Goal: Task Accomplishment & Management: Manage account settings

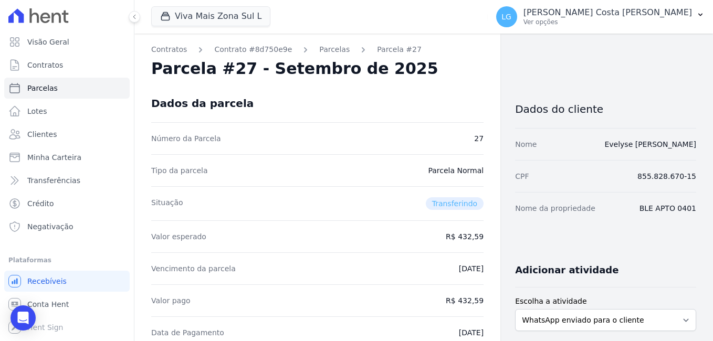
scroll to position [158, 0]
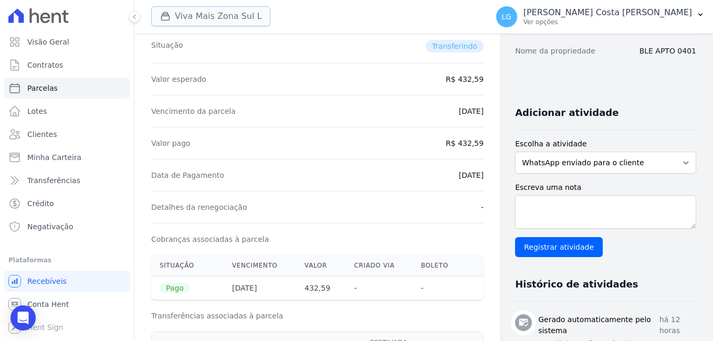
click at [179, 17] on button "Viva Mais Zona Sul L" at bounding box center [210, 16] width 119 height 20
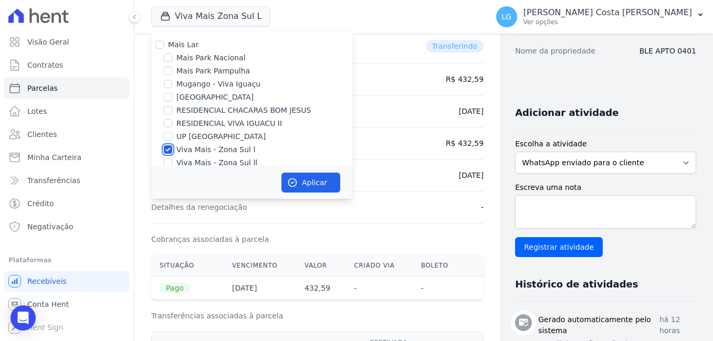
click at [167, 150] on input "Viva Mais - Zona Sul l" at bounding box center [168, 149] width 8 height 8
checkbox input "false"
click at [170, 97] on input "[GEOGRAPHIC_DATA]" at bounding box center [168, 97] width 8 height 8
checkbox input "true"
click at [301, 181] on button "Aplicar" at bounding box center [310, 183] width 59 height 20
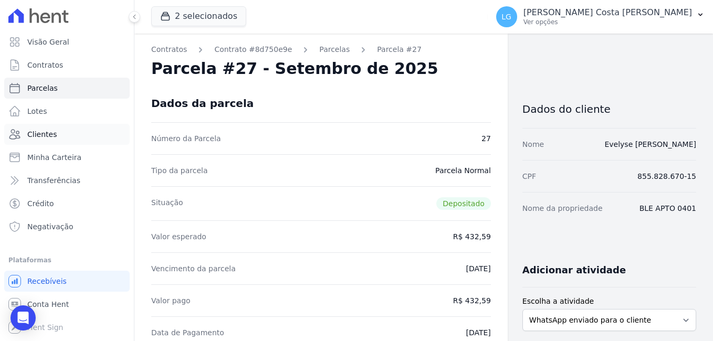
click at [45, 136] on span "Clientes" at bounding box center [41, 134] width 29 height 11
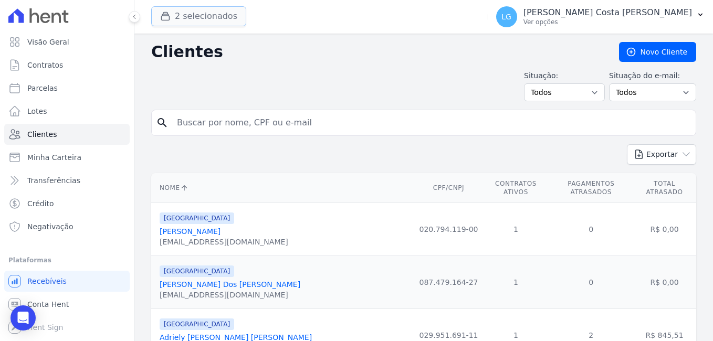
click at [208, 21] on button "2 selecionados" at bounding box center [198, 16] width 95 height 20
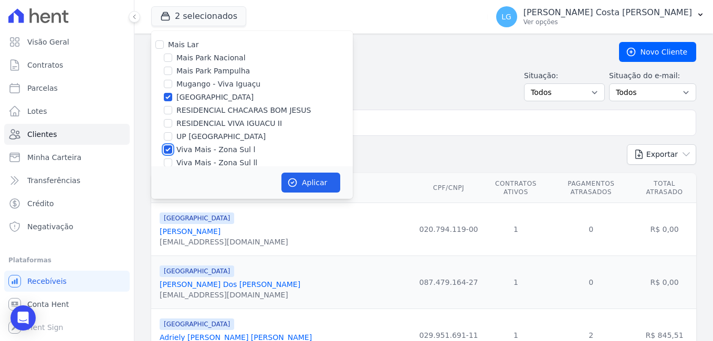
click at [169, 150] on input "Viva Mais - Zona Sul l" at bounding box center [168, 149] width 8 height 8
checkbox input "false"
click at [311, 184] on button "Aplicar" at bounding box center [310, 183] width 59 height 20
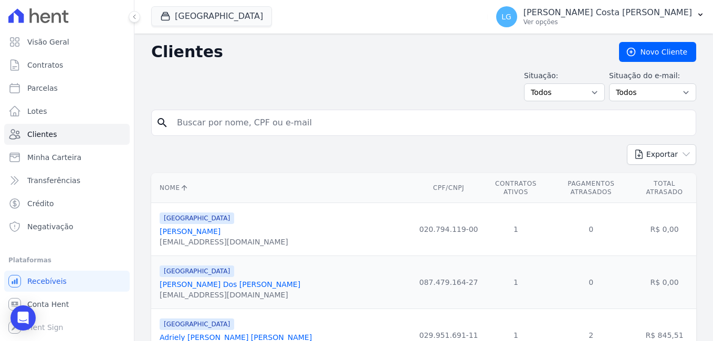
click at [402, 124] on input "search" at bounding box center [431, 122] width 521 height 21
paste input "[PERSON_NAME] [PERSON_NAME]"
type input "[PERSON_NAME] [PERSON_NAME]"
